Goal: Find specific page/section: Find specific page/section

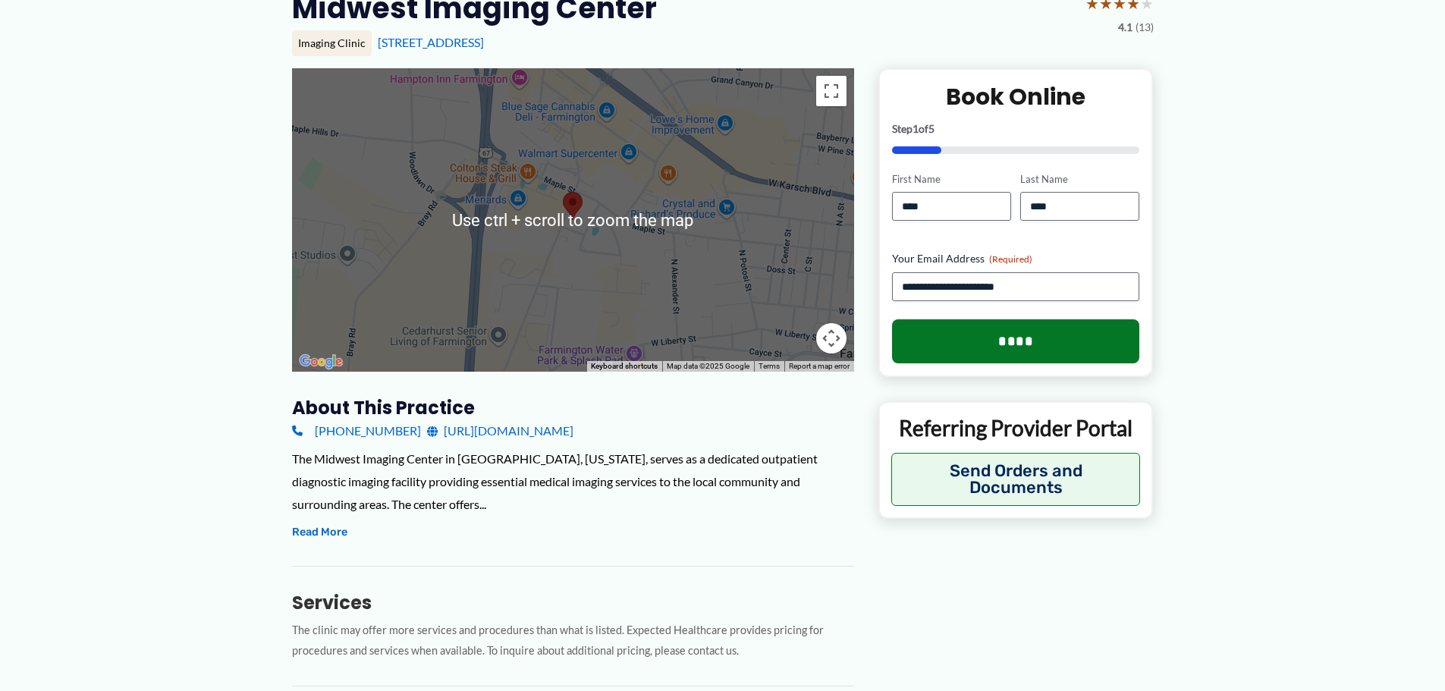
scroll to position [152, 0]
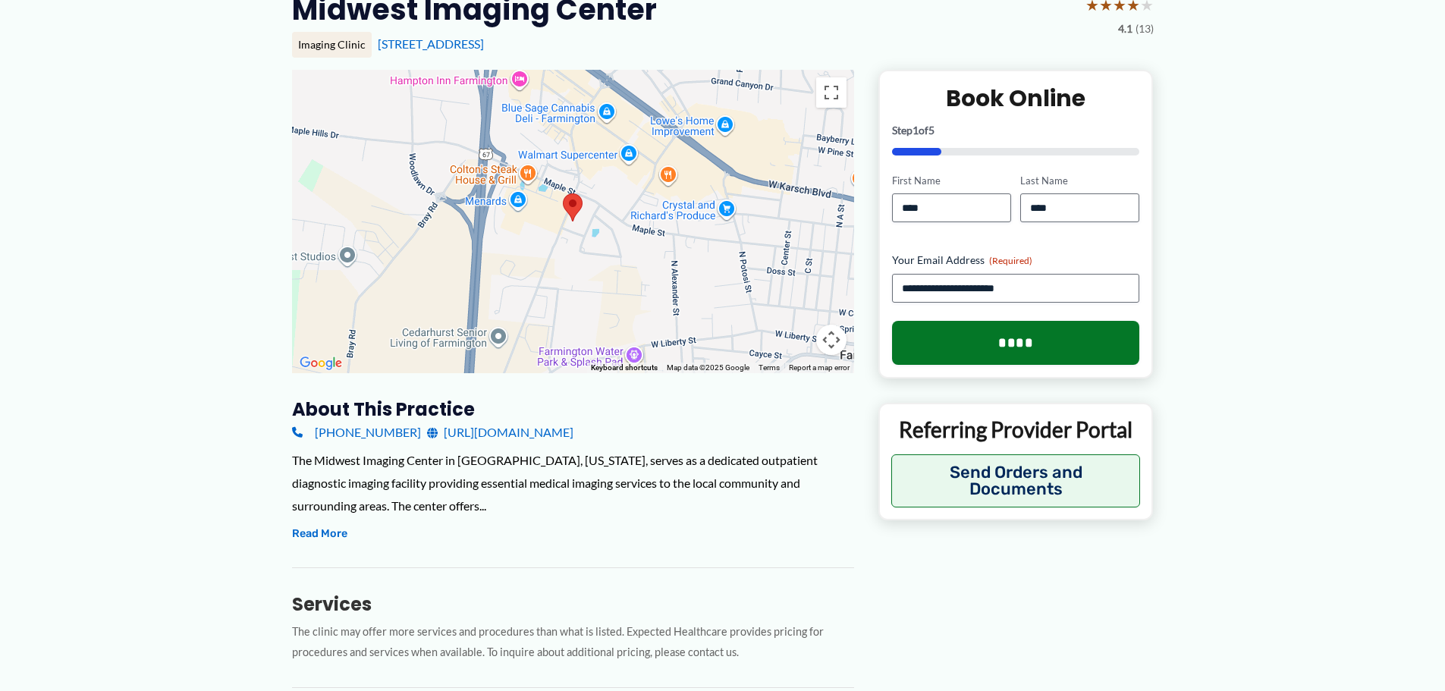
click at [492, 431] on link "http://mwimagecenter.com/" at bounding box center [500, 432] width 146 height 23
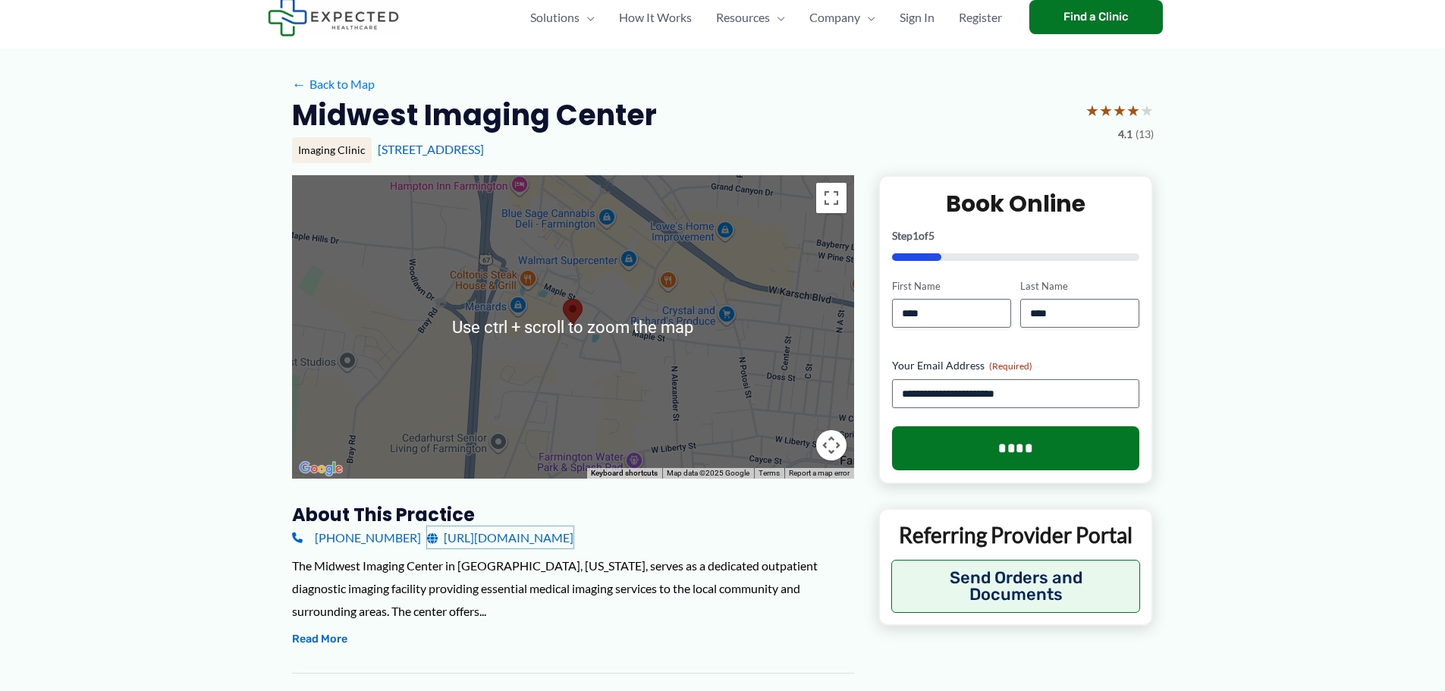
scroll to position [0, 0]
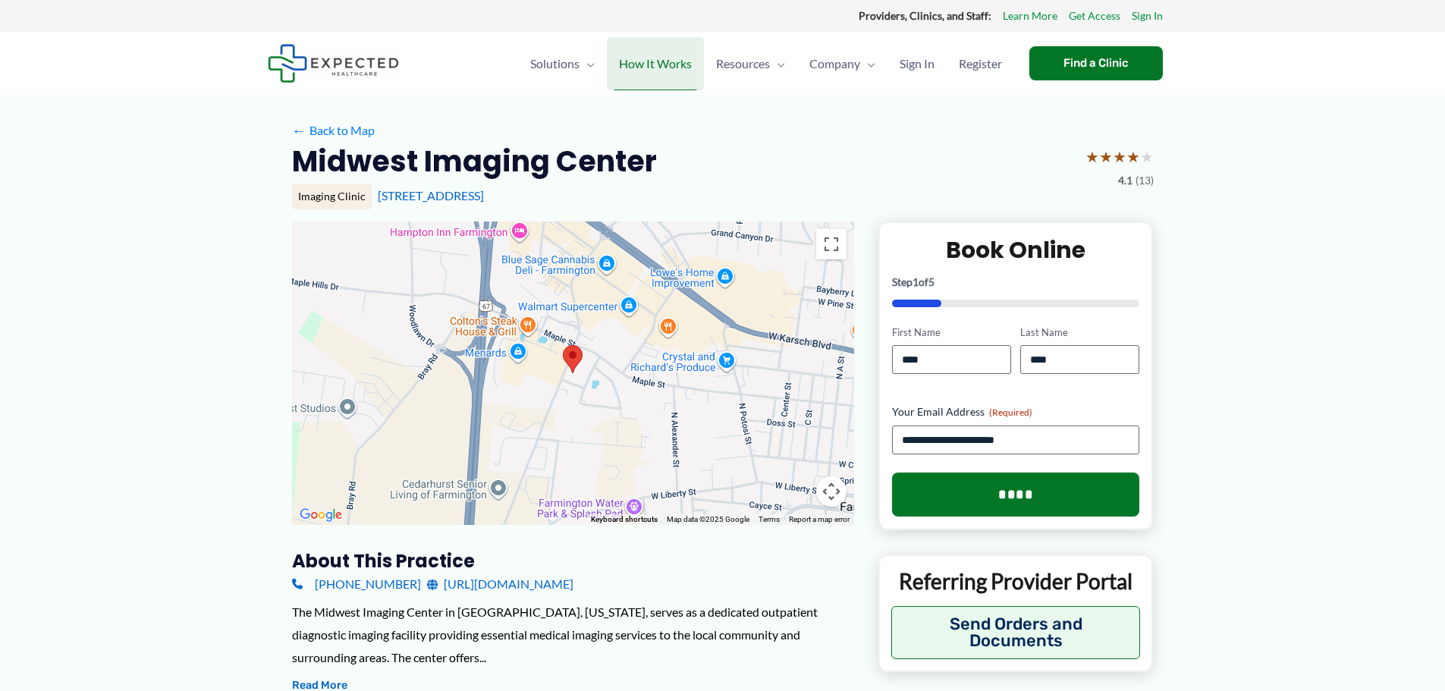
click at [650, 58] on span "How It Works" at bounding box center [655, 63] width 73 height 53
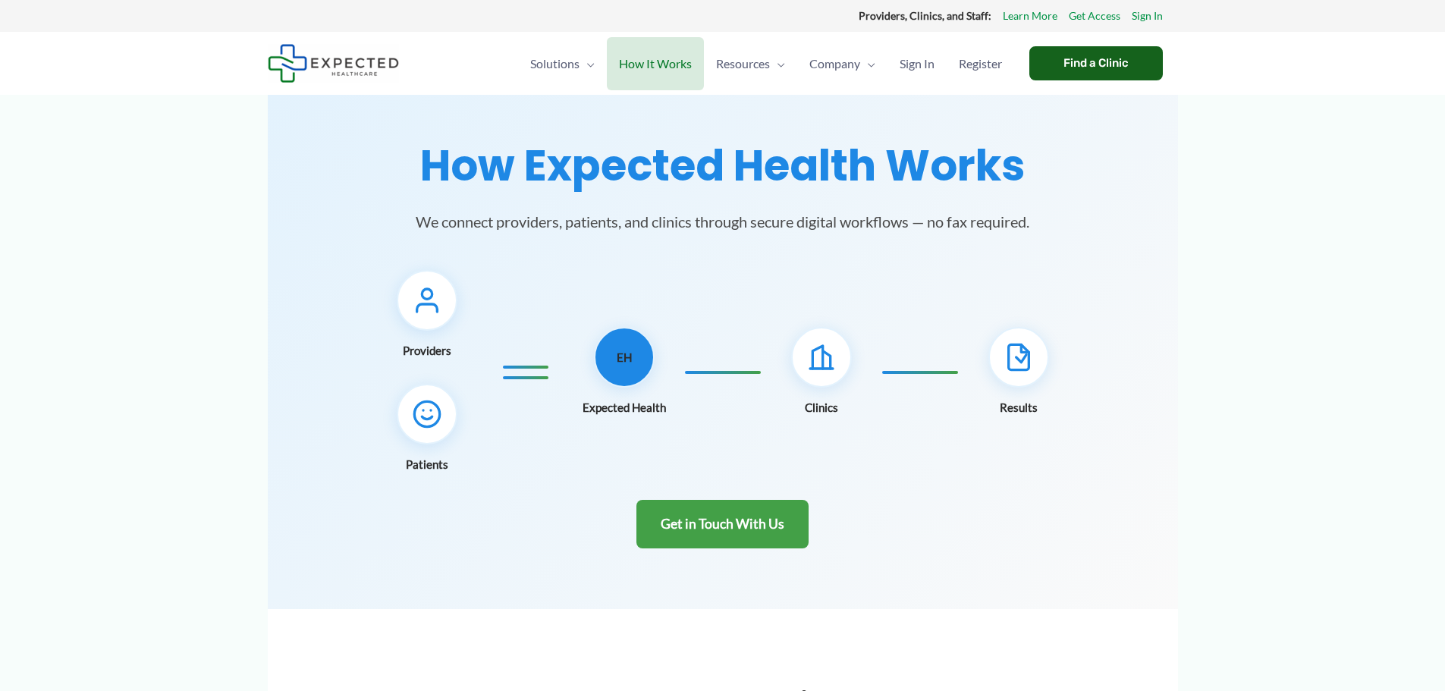
click at [1099, 55] on div "Find a Clinic" at bounding box center [1096, 63] width 134 height 34
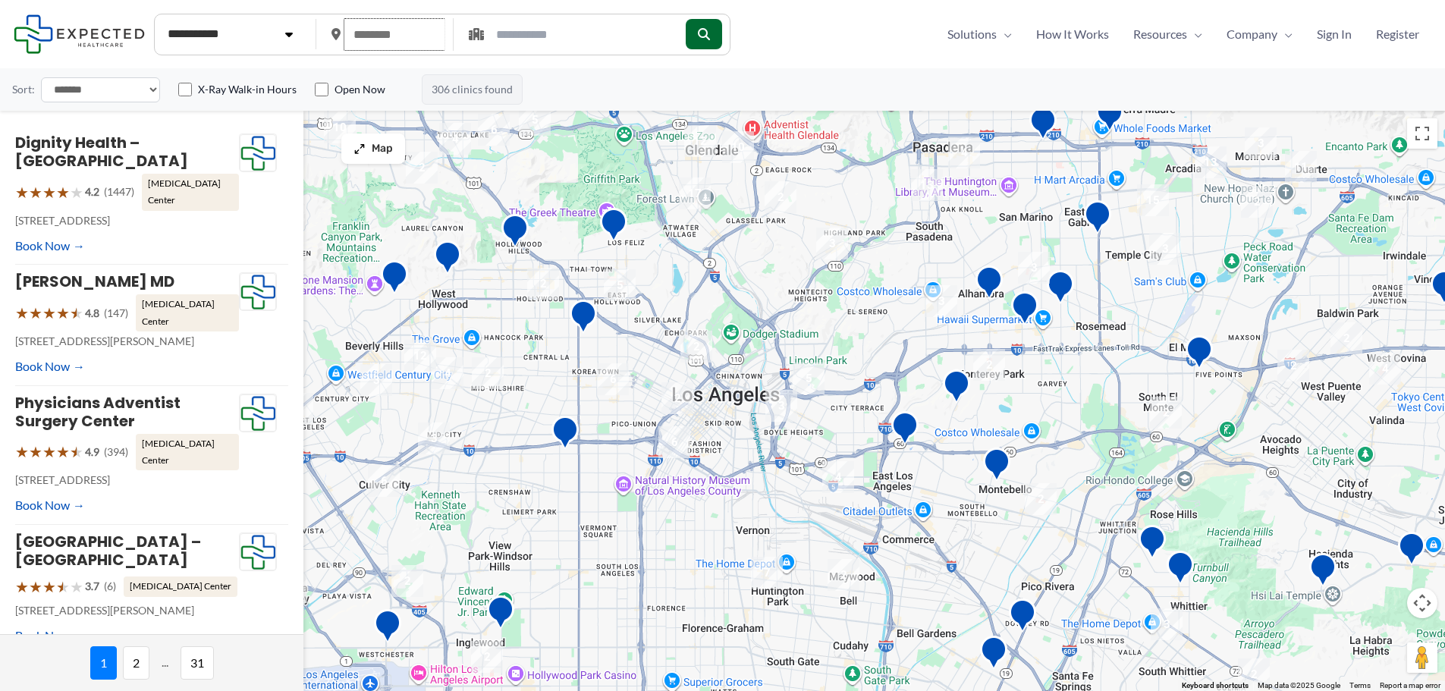
click at [409, 36] on input "text" at bounding box center [395, 34] width 102 height 33
type input "*****"
click at [709, 32] on icon "submit" at bounding box center [702, 33] width 12 height 12
